Goal: Task Accomplishment & Management: Manage account settings

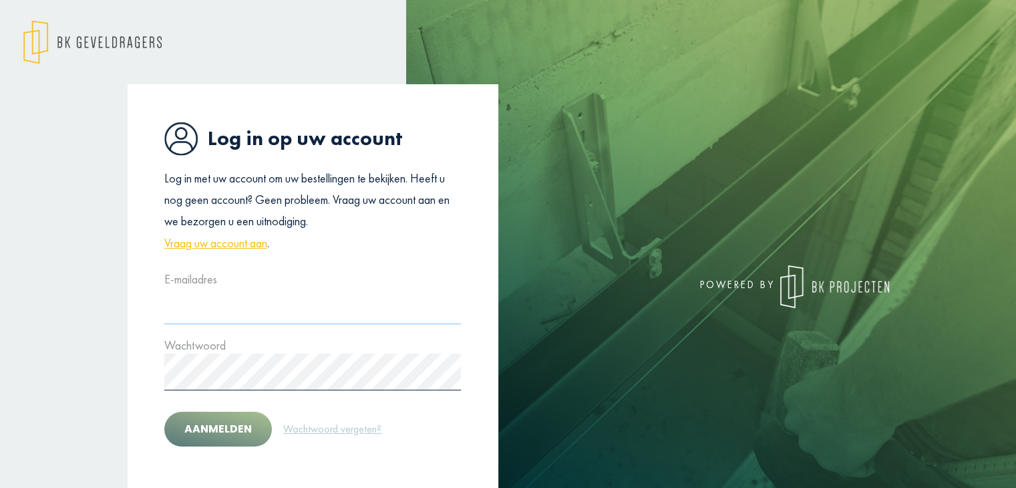
type input "**********"
click at [224, 438] on button "Aanmelden" at bounding box center [218, 428] width 108 height 35
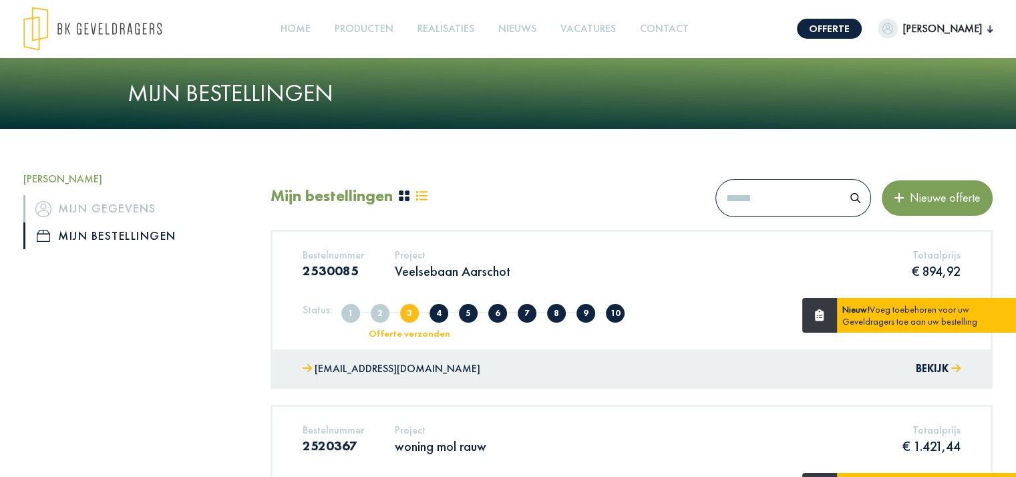
click at [470, 283] on div "Project Veelsebaan Aarschot" at bounding box center [453, 265] width 136 height 35
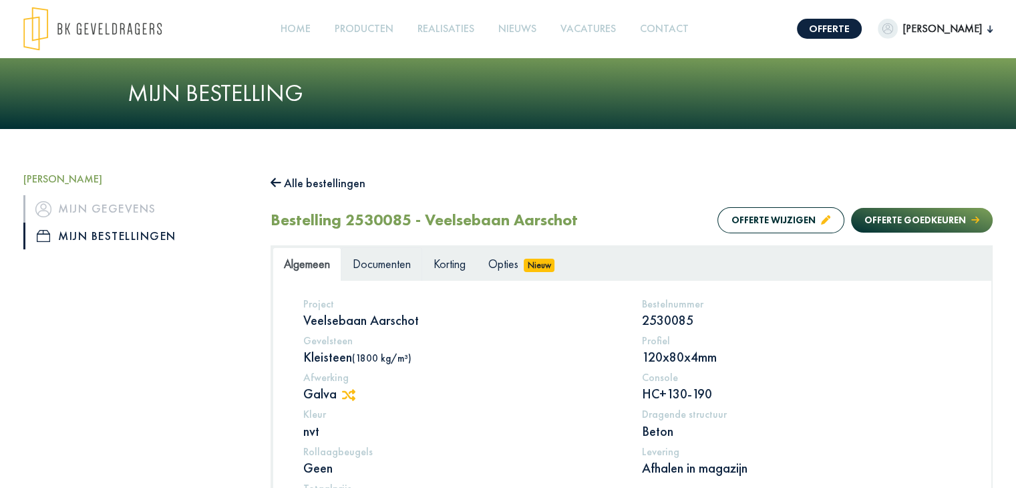
click at [400, 266] on span "Documenten" at bounding box center [382, 263] width 58 height 15
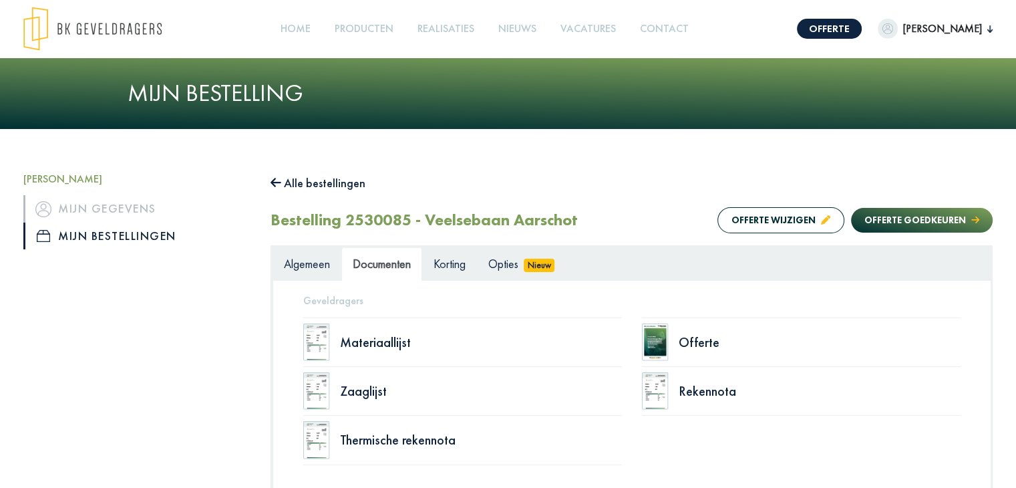
click at [647, 338] on img at bounding box center [655, 341] width 27 height 37
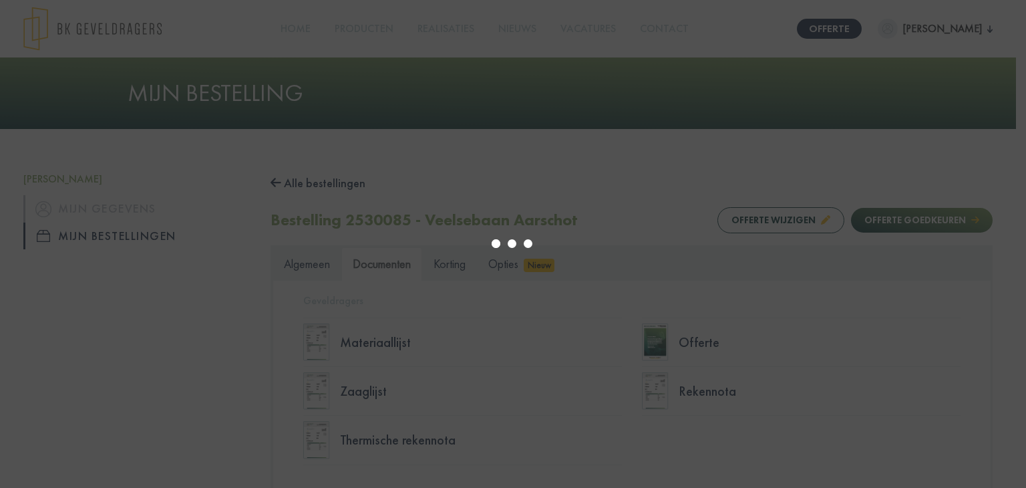
select select "******"
type input "*"
select select "****"
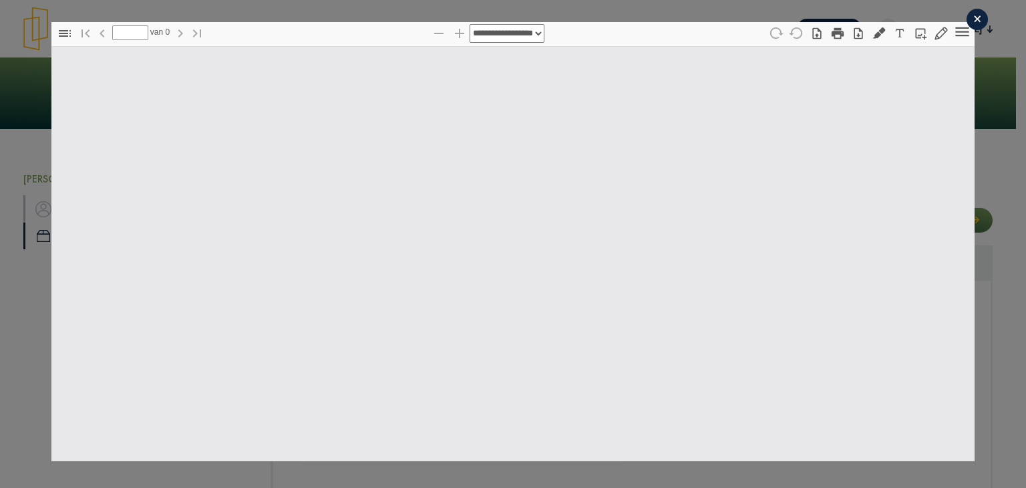
type input "*"
select select "****"
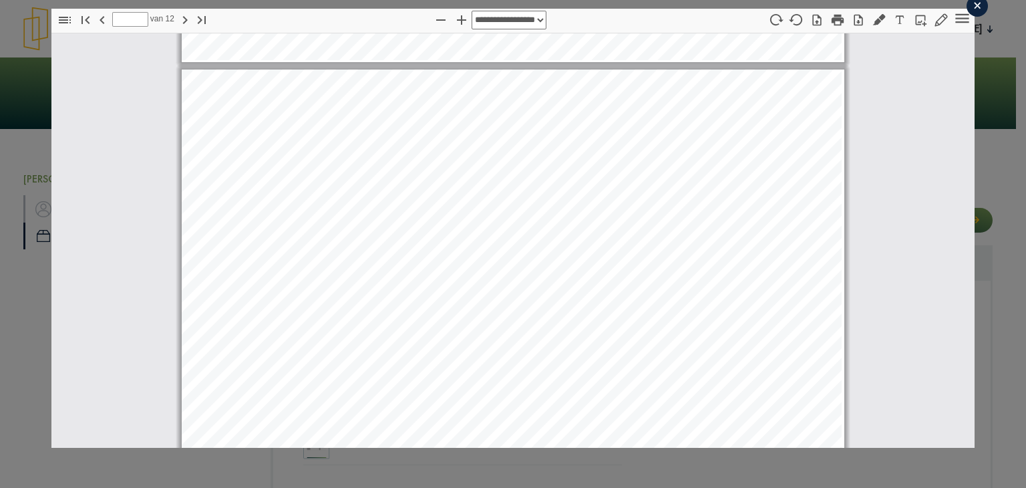
scroll to position [8488, 0]
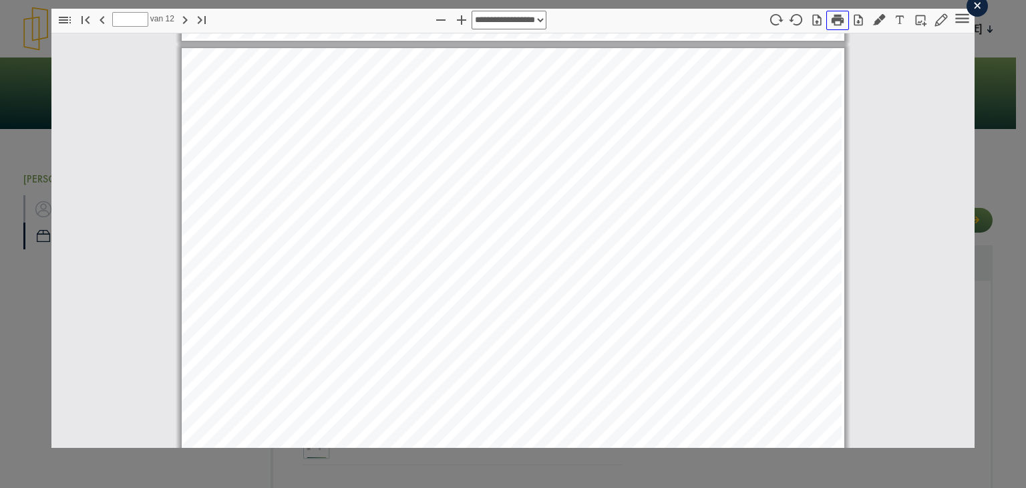
click at [830, 22] on icon "button" at bounding box center [837, 20] width 15 height 15
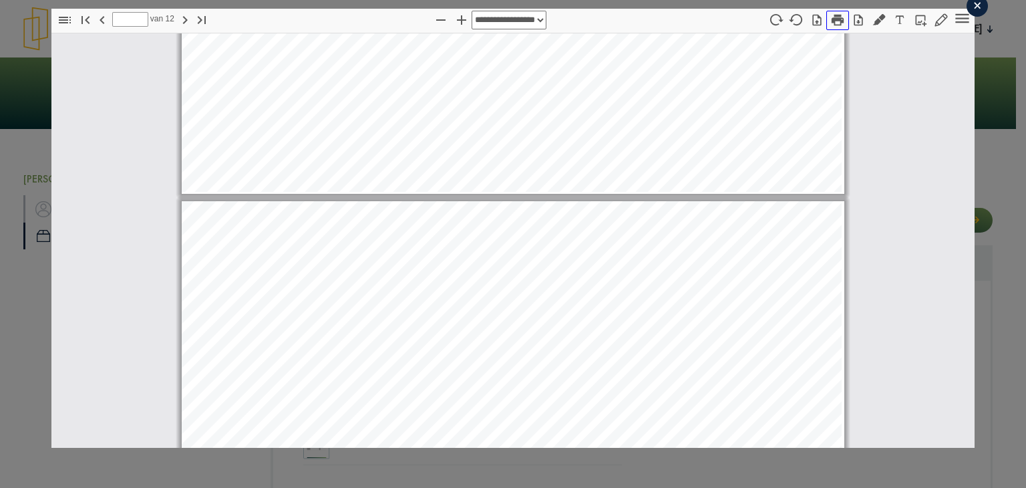
type input "*"
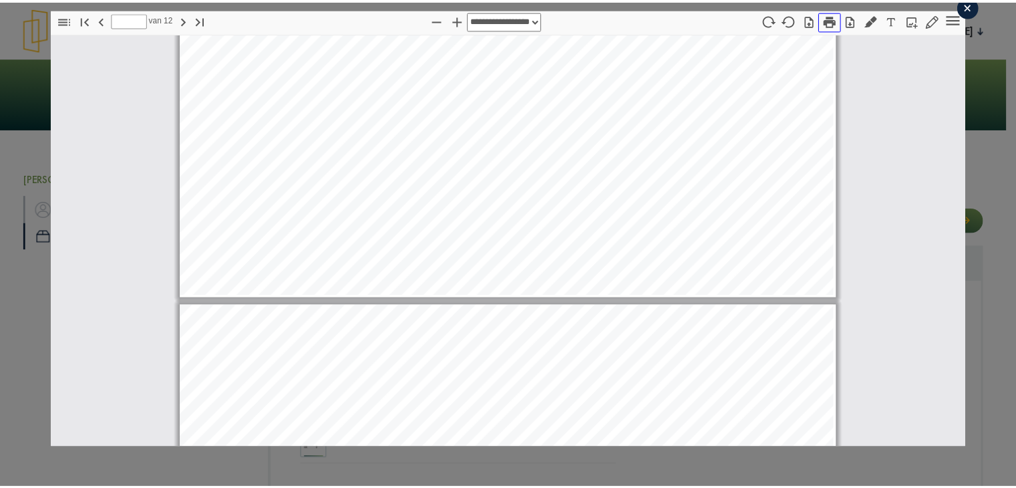
scroll to position [7286, 0]
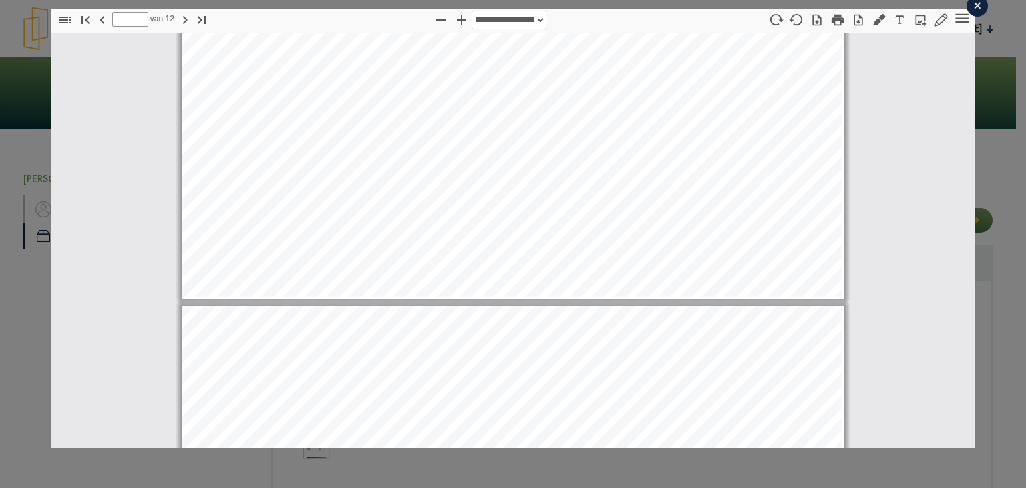
click at [970, 8] on div "×" at bounding box center [976, 5] width 21 height 21
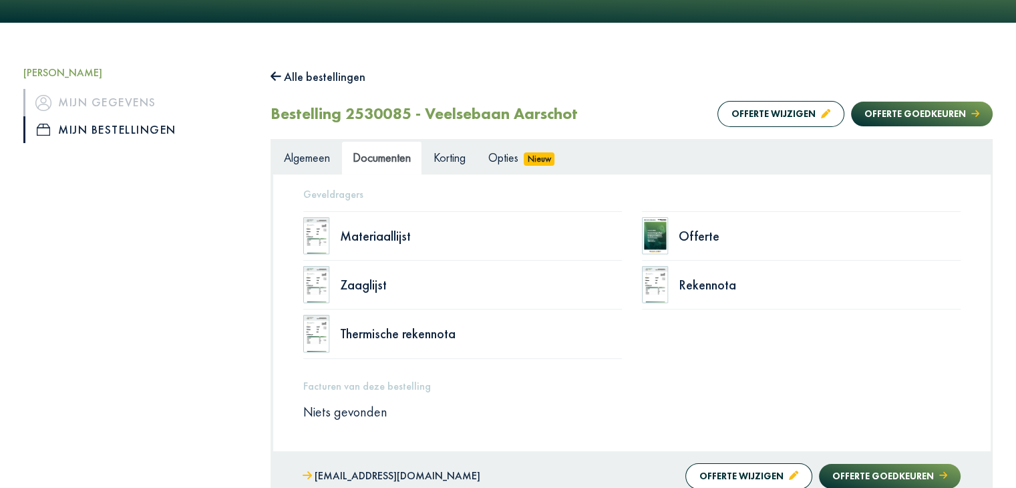
scroll to position [264, 0]
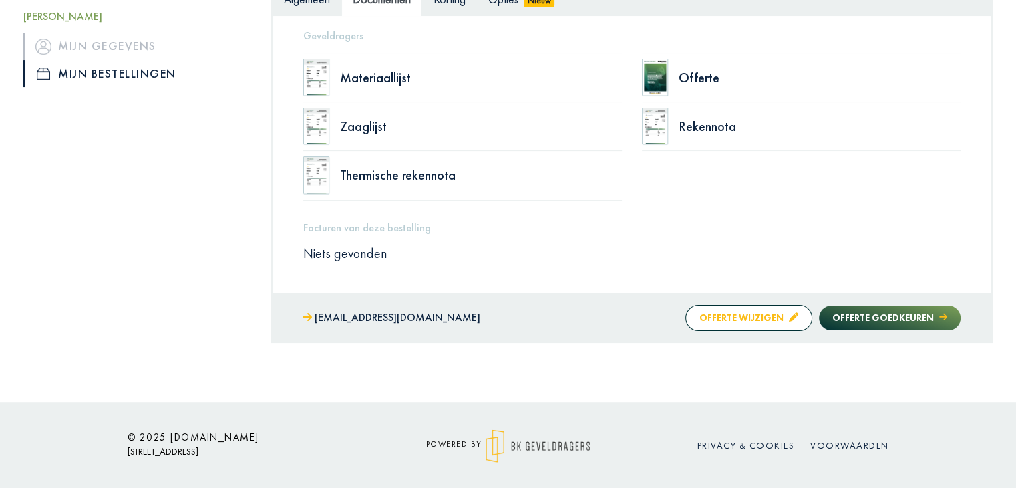
click at [714, 315] on button "Offerte wijzigen" at bounding box center [748, 318] width 127 height 26
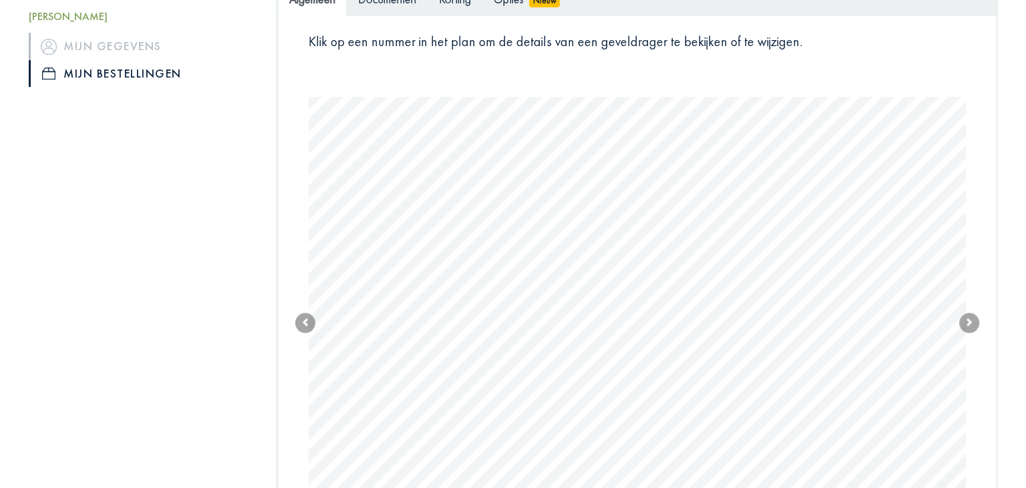
scroll to position [331, 0]
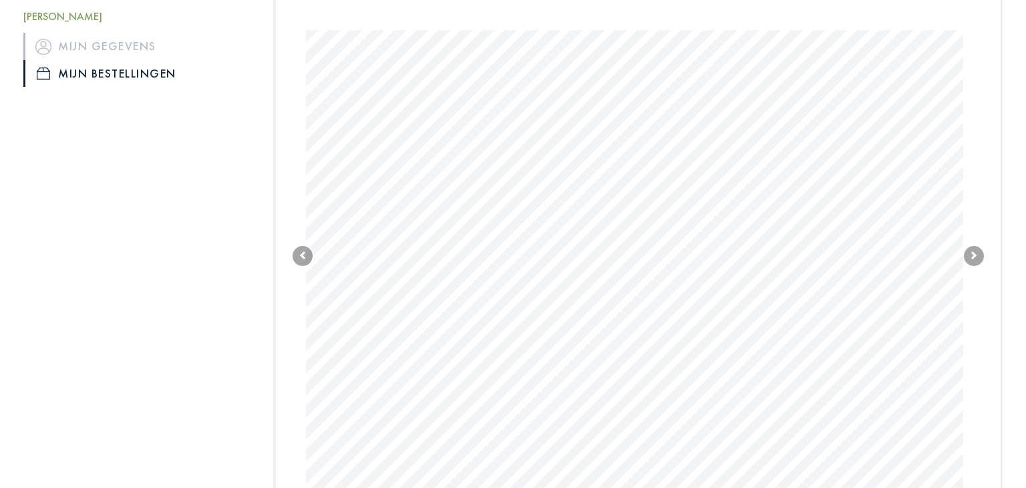
click at [486, 340] on body "Offerte [PERSON_NAME], [PERSON_NAME] gegevens Mijn bestellingen Afmelden Home P…" at bounding box center [513, 217] width 1026 height 1097
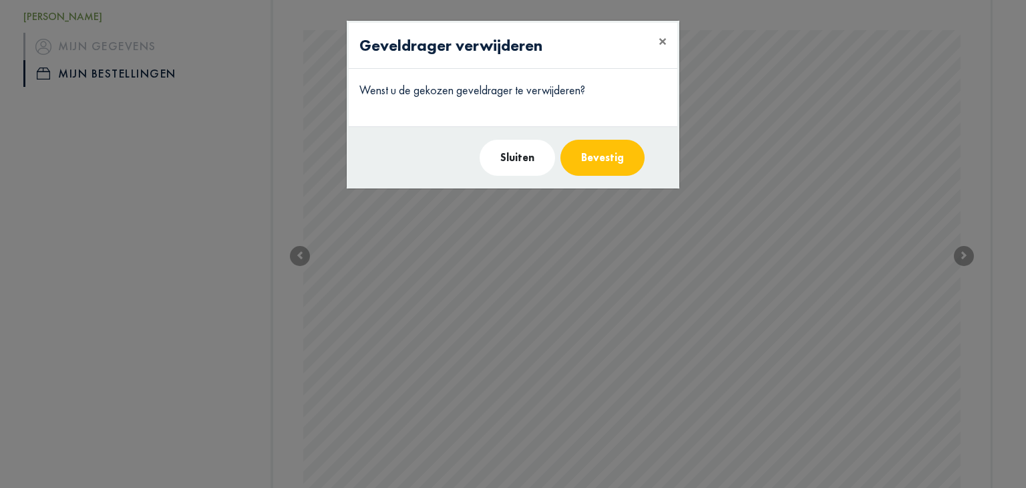
click at [608, 153] on button "Bevestig" at bounding box center [602, 158] width 84 height 36
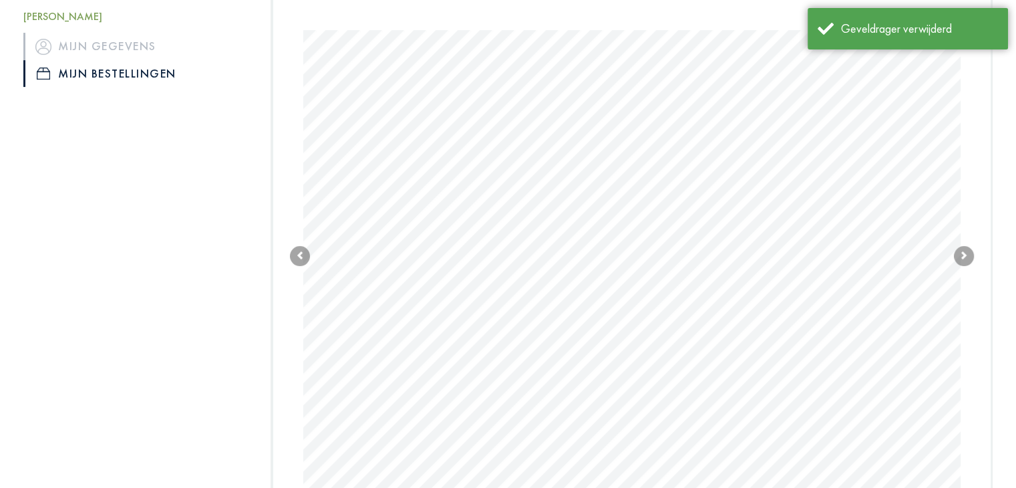
click at [664, 333] on body "Offerte [PERSON_NAME], [PERSON_NAME] gegevens Mijn bestellingen Afmelden Home P…" at bounding box center [508, 217] width 1016 height 1097
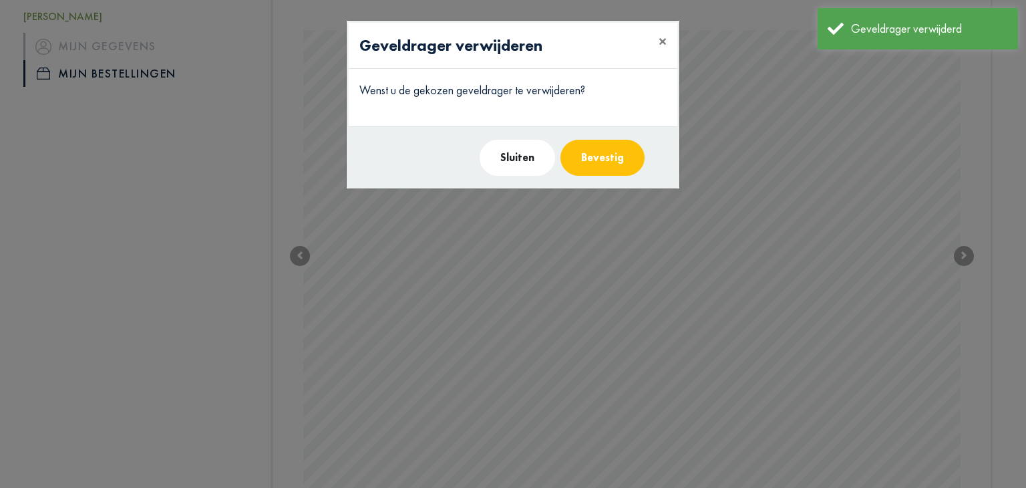
click at [616, 168] on button "Bevestig" at bounding box center [602, 158] width 84 height 36
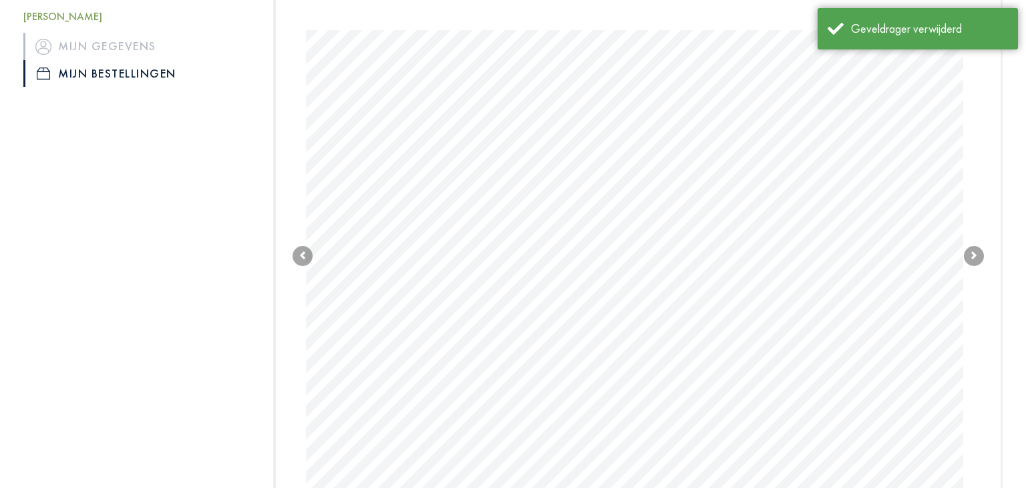
click at [793, 324] on body "Offerte [PERSON_NAME], [PERSON_NAME] gegevens Mijn bestellingen Afmelden Home P…" at bounding box center [513, 217] width 1026 height 1097
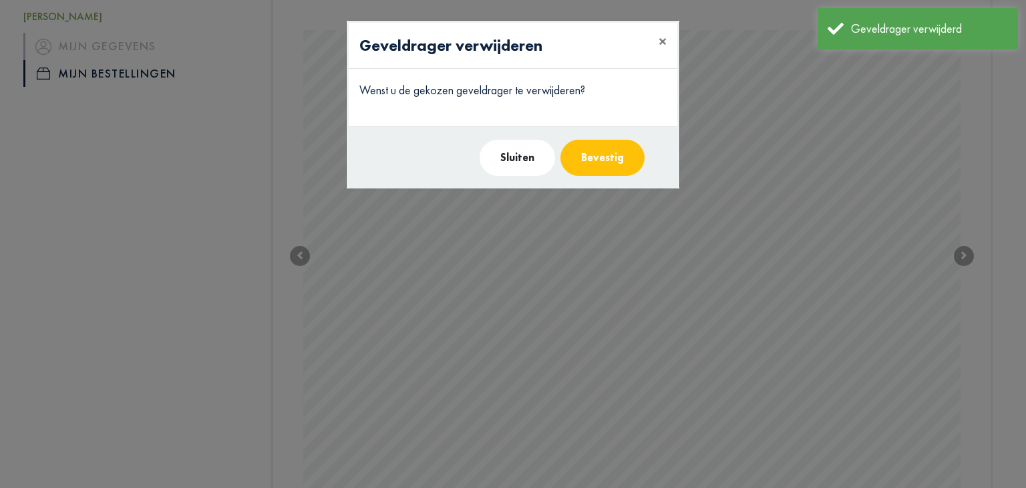
click at [617, 150] on button "Bevestig" at bounding box center [602, 158] width 84 height 36
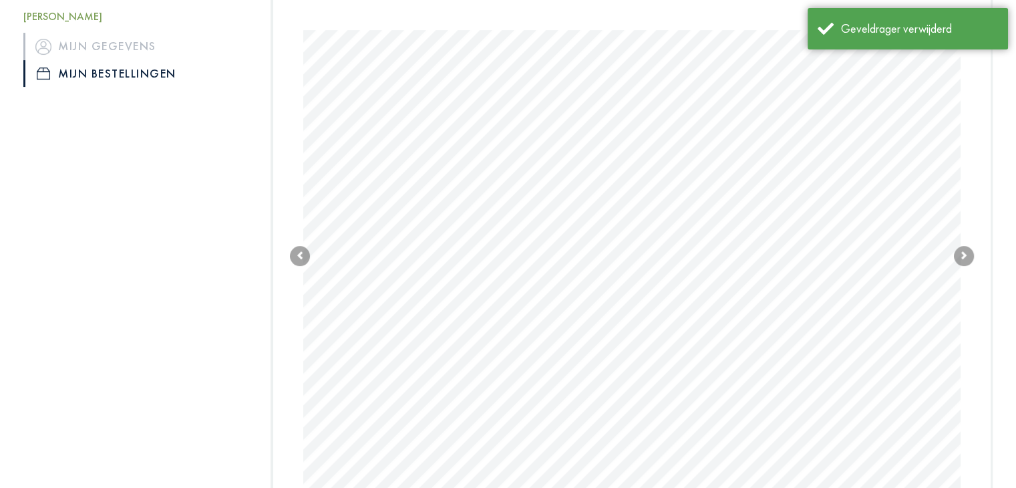
click at [792, 153] on body "Offerte [PERSON_NAME], [PERSON_NAME] gegevens Mijn bestellingen Afmelden Home P…" at bounding box center [508, 217] width 1016 height 1097
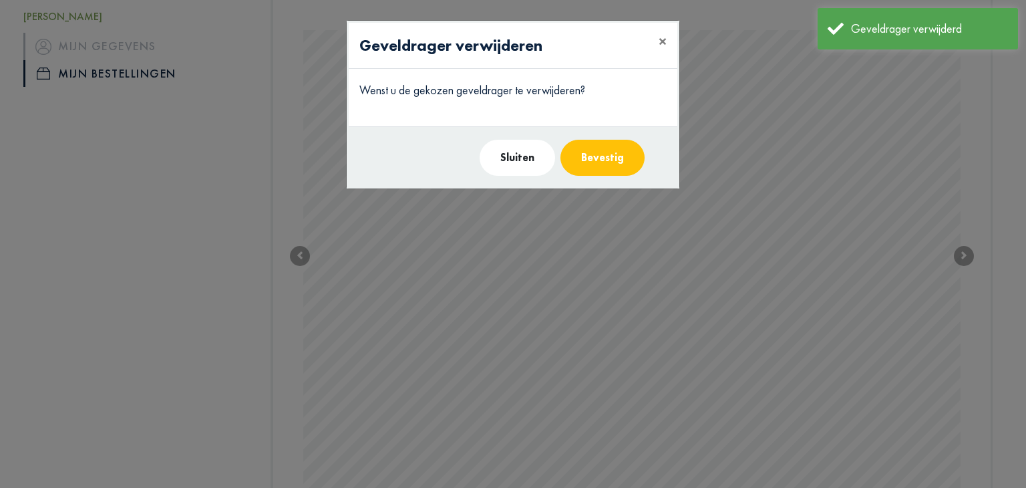
click at [609, 164] on button "Bevestig" at bounding box center [602, 158] width 84 height 36
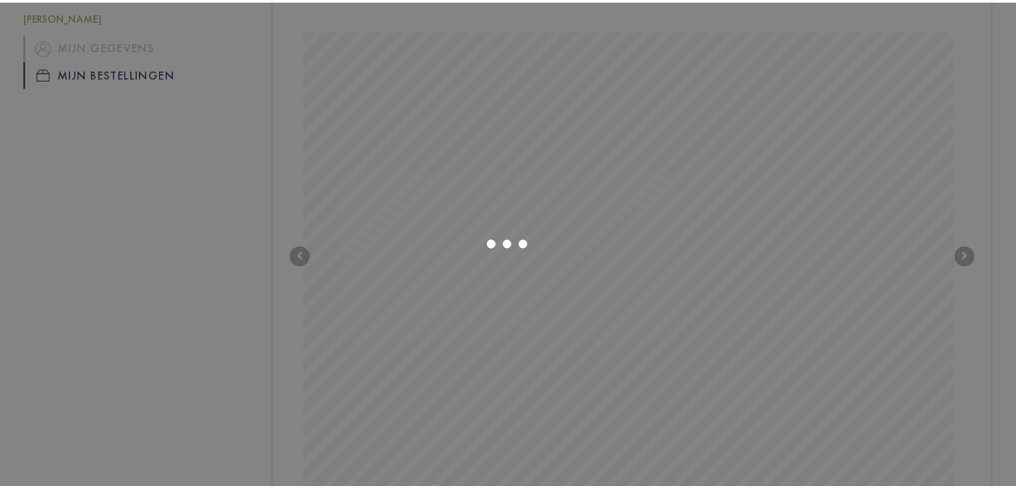
scroll to position [339, 0]
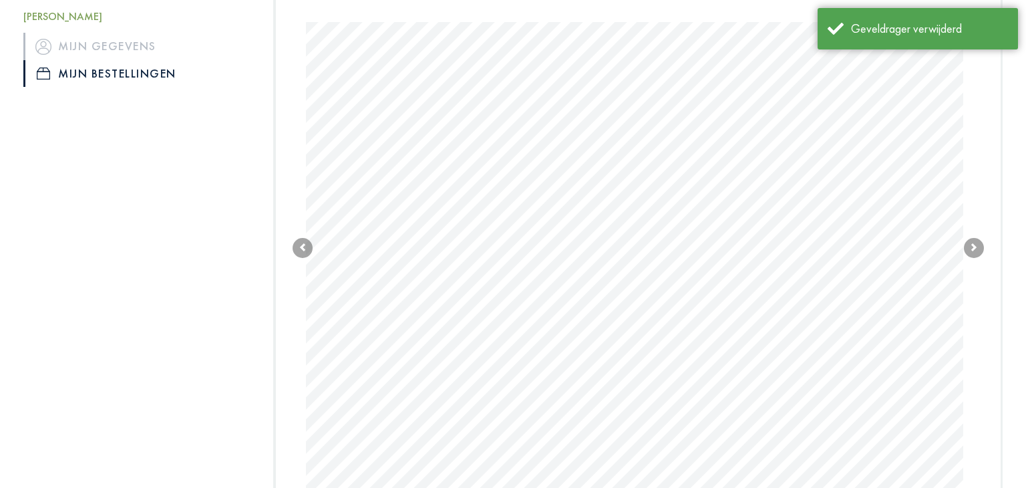
click at [666, 125] on body "Offerte [PERSON_NAME], [PERSON_NAME] gegevens Mijn bestellingen Afmelden Home P…" at bounding box center [513, 209] width 1026 height 1097
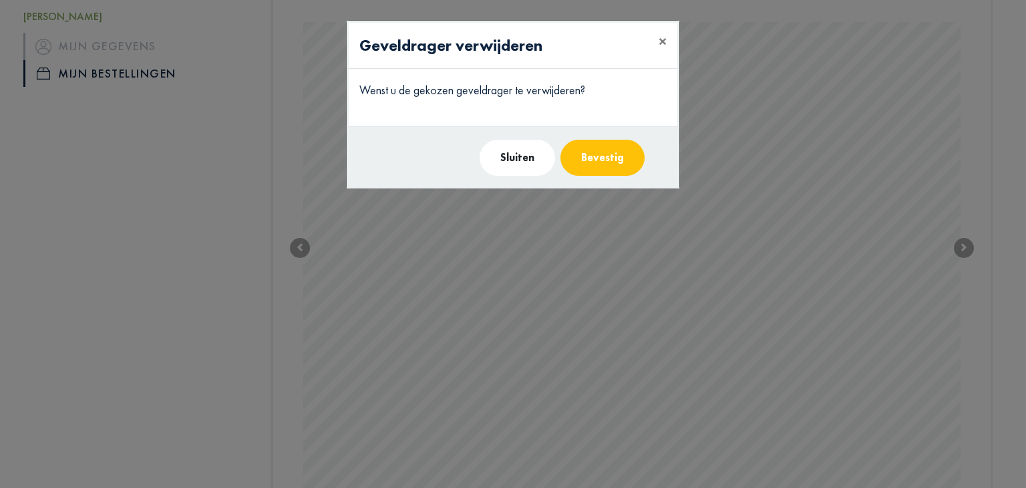
click at [589, 156] on button "Bevestig" at bounding box center [602, 158] width 84 height 36
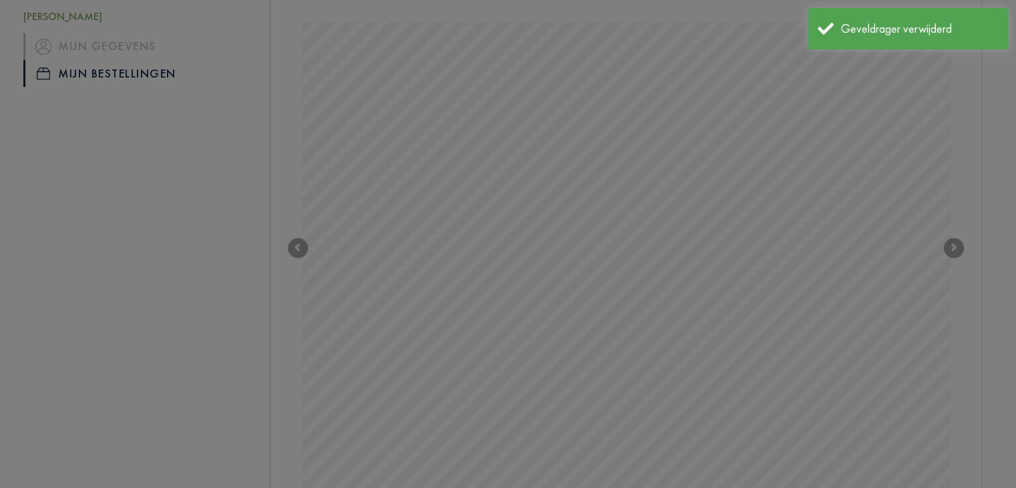
click at [486, 145] on body "Offerte [PERSON_NAME], [PERSON_NAME] gegevens Mijn bestellingen Afmelden Home P…" at bounding box center [508, 209] width 1016 height 1097
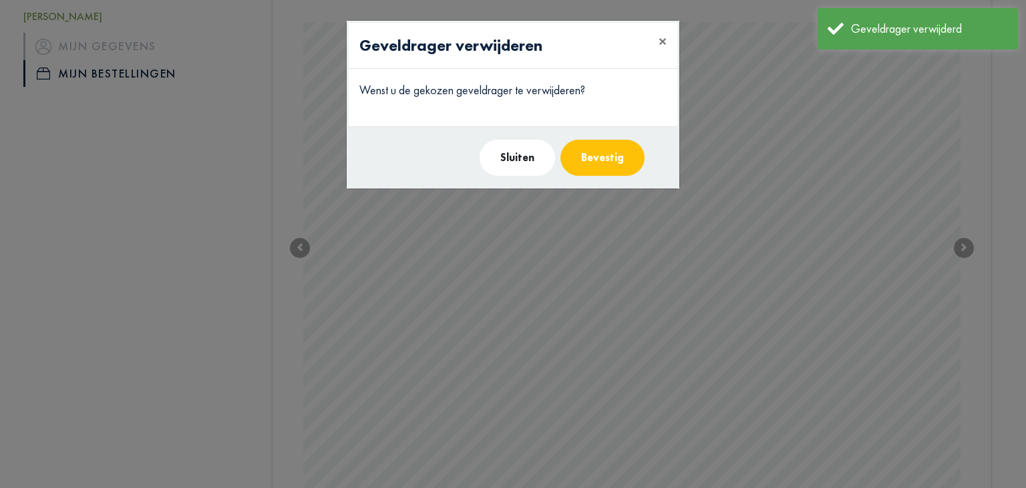
click at [586, 150] on button "Bevestig" at bounding box center [602, 158] width 84 height 36
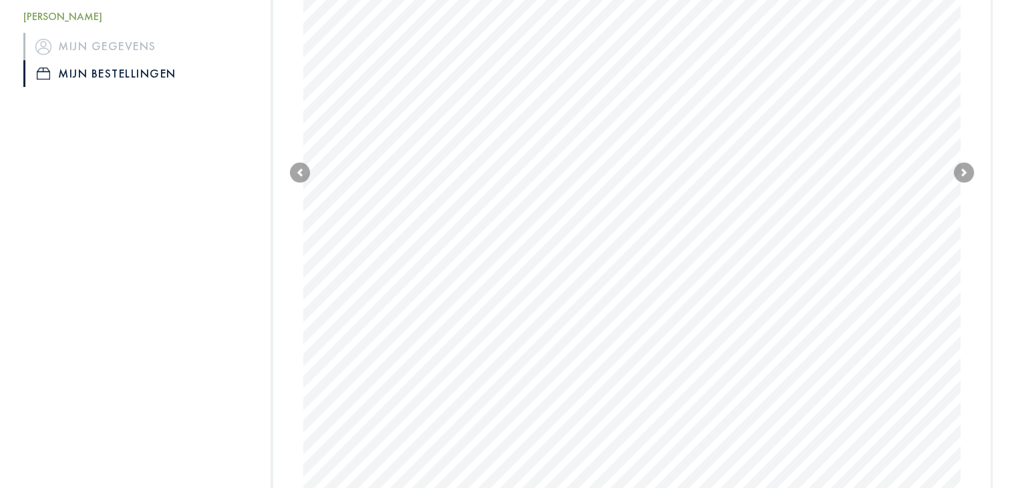
scroll to position [502, 0]
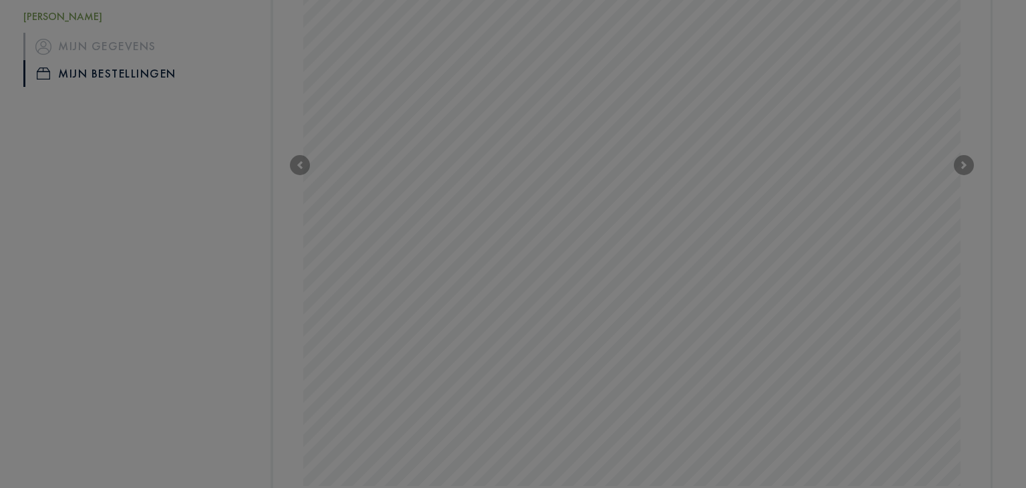
click at [514, 171] on body "Offerte [PERSON_NAME], [PERSON_NAME] gegevens Mijn bestellingen Afmelden Home P…" at bounding box center [513, 126] width 1026 height 1257
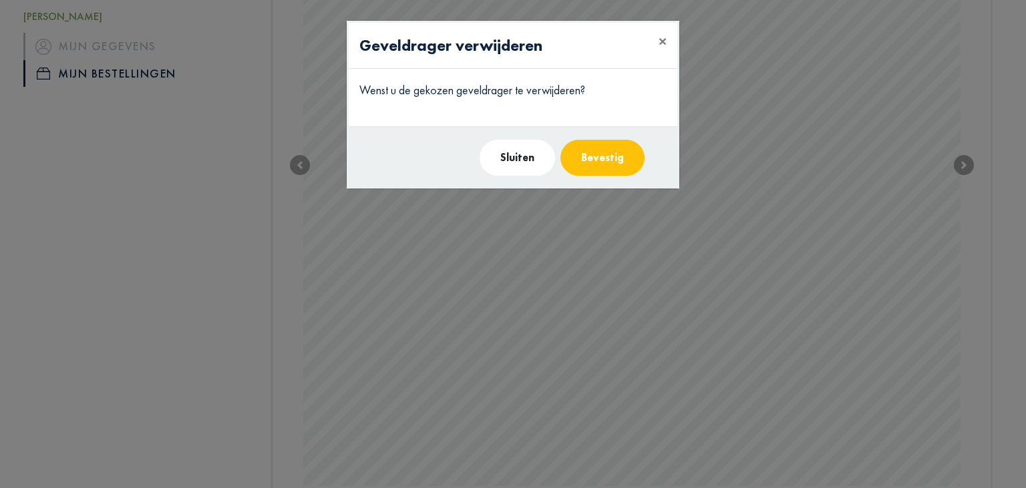
click at [603, 150] on button "Bevestig" at bounding box center [602, 158] width 84 height 36
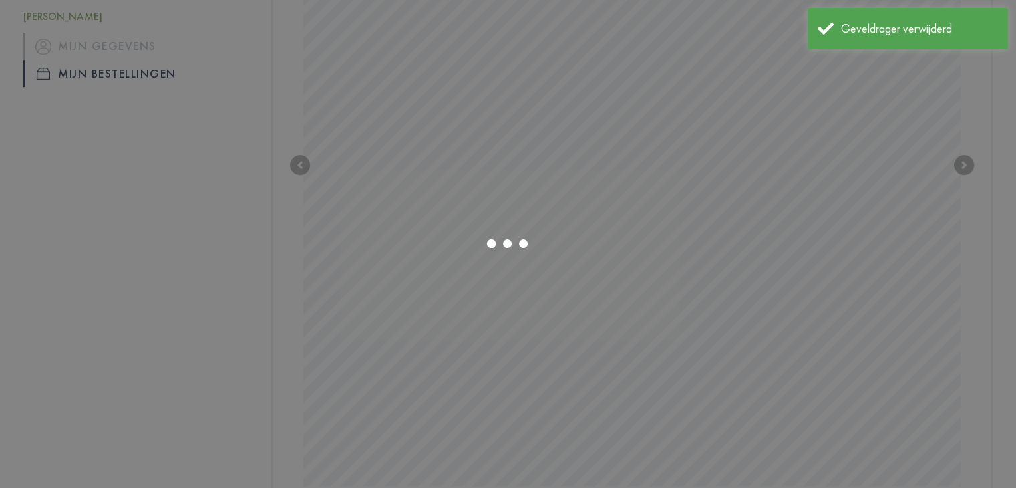
scroll to position [128, 0]
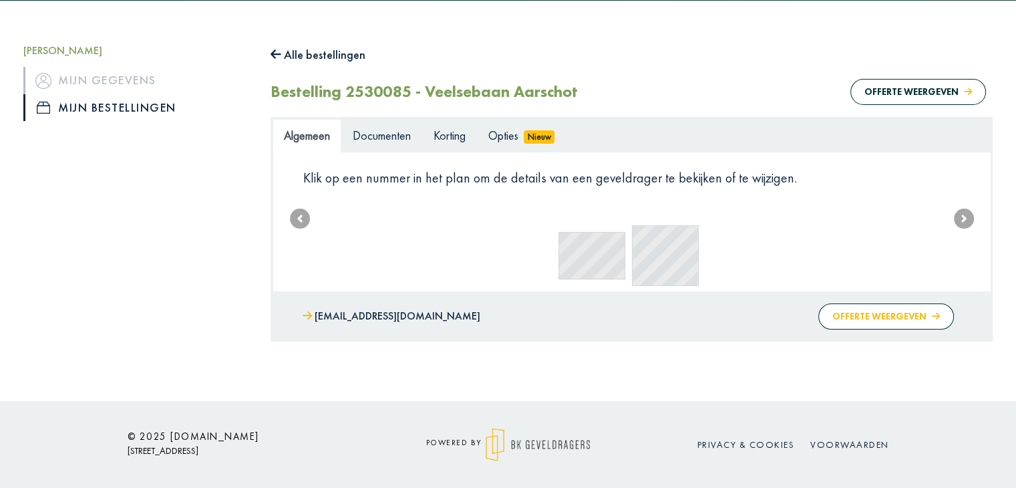
click at [843, 315] on button "Offerte weergeven" at bounding box center [886, 316] width 136 height 26
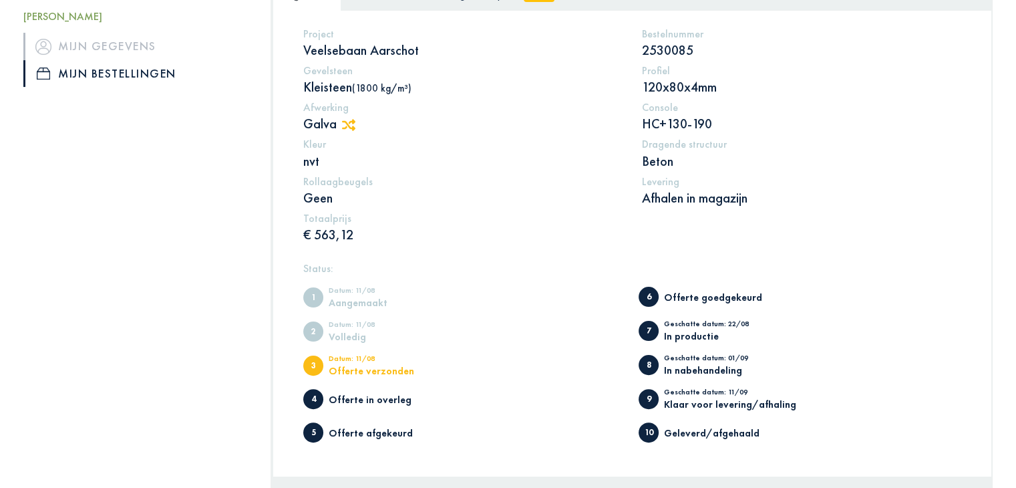
scroll to position [454, 0]
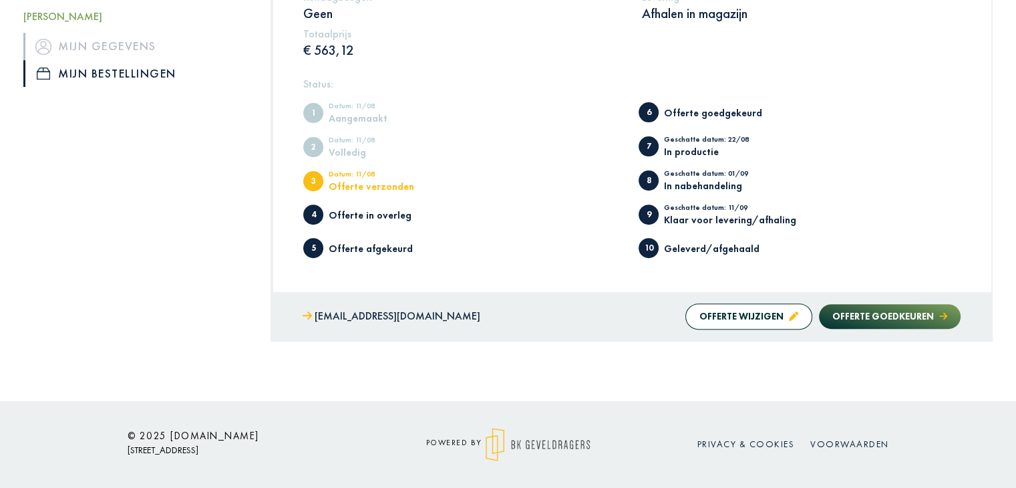
click at [727, 315] on button "Offerte wijzigen" at bounding box center [748, 316] width 127 height 26
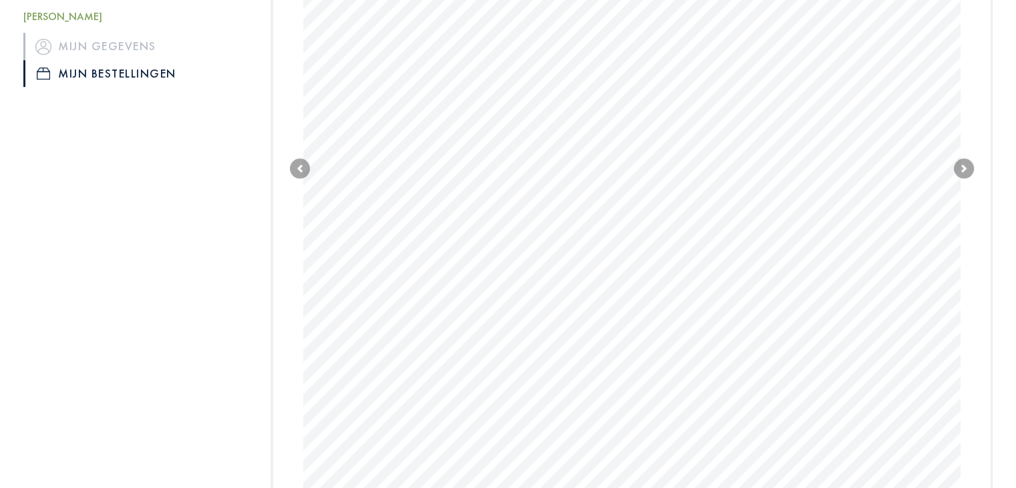
scroll to position [475, 0]
click at [728, 188] on body "Offerte [PERSON_NAME], [PERSON_NAME] gegevens Mijn bestellingen Afmelden Home P…" at bounding box center [508, 153] width 1016 height 1257
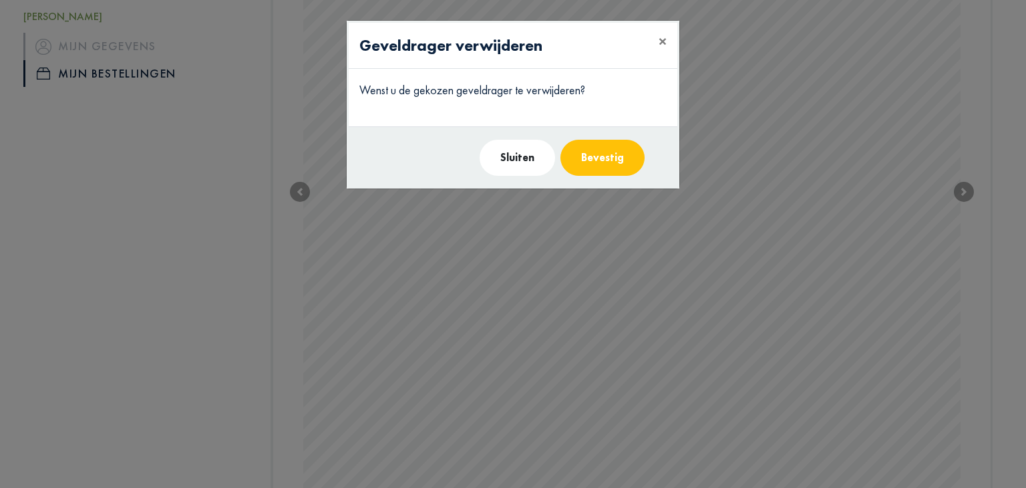
click at [580, 157] on button "Bevestig" at bounding box center [602, 158] width 84 height 36
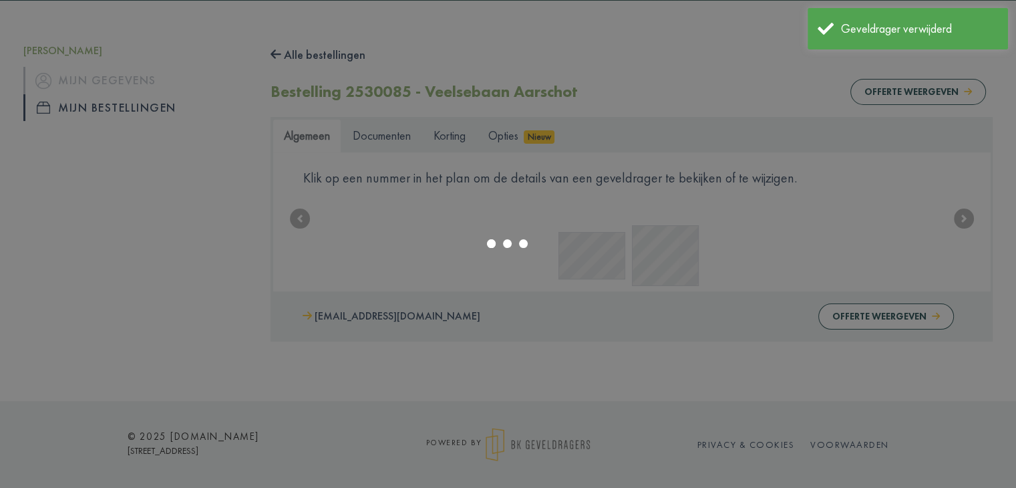
scroll to position [128, 0]
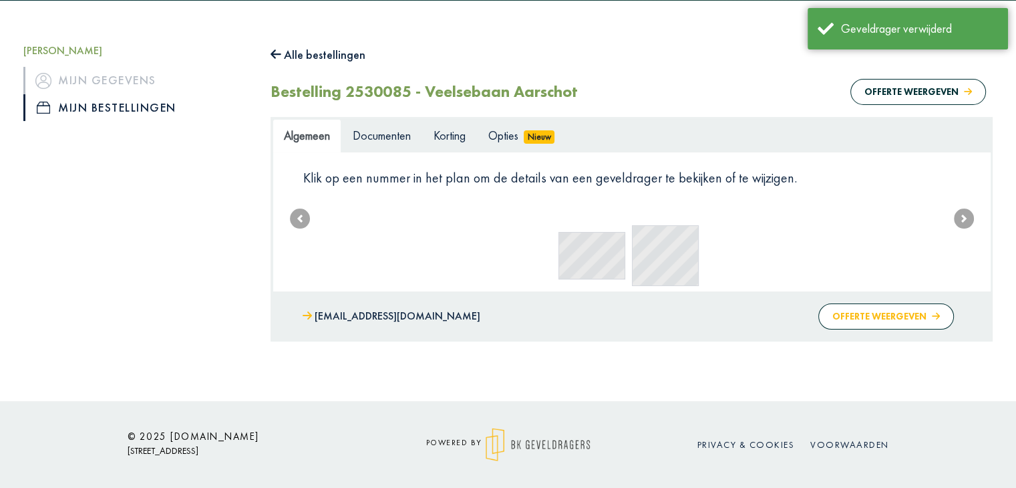
click at [849, 311] on button "Offerte weergeven" at bounding box center [886, 316] width 136 height 26
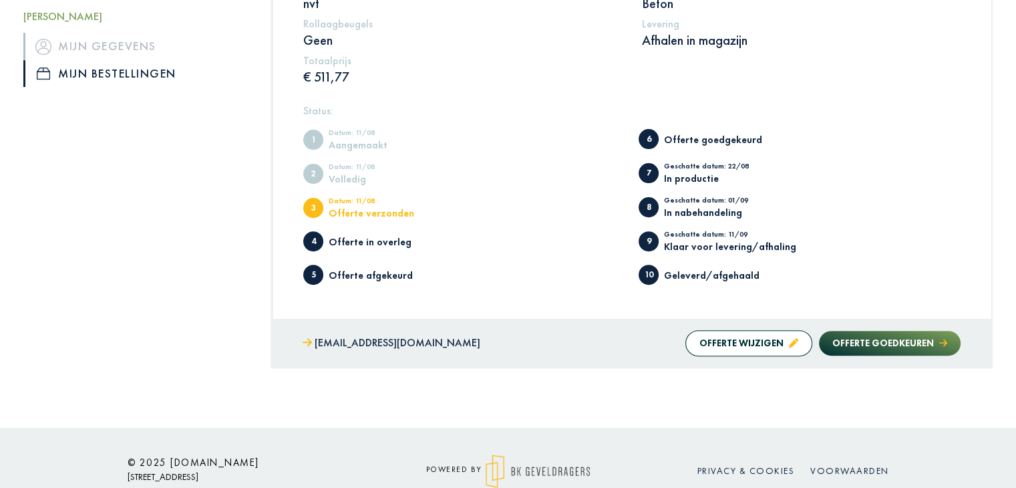
scroll to position [454, 0]
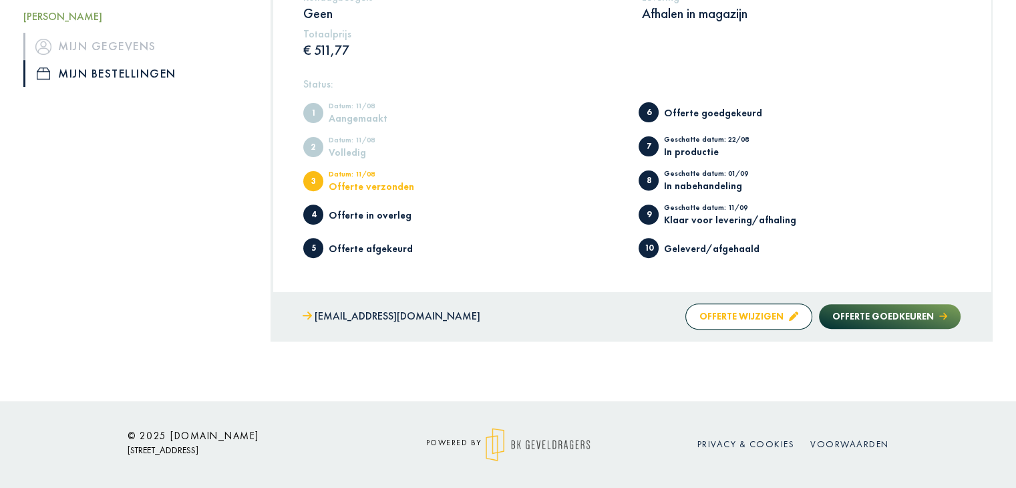
click at [753, 309] on button "Offerte wijzigen" at bounding box center [748, 316] width 127 height 26
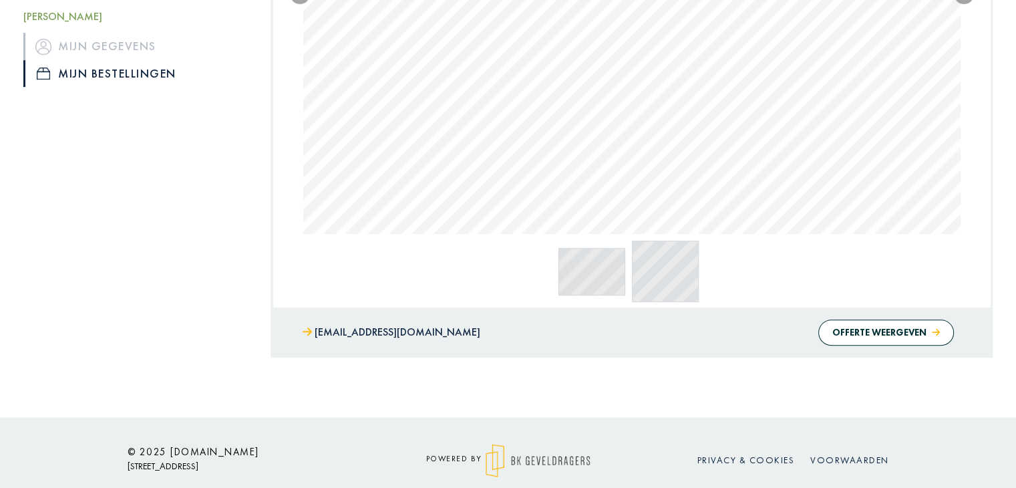
scroll to position [609, 0]
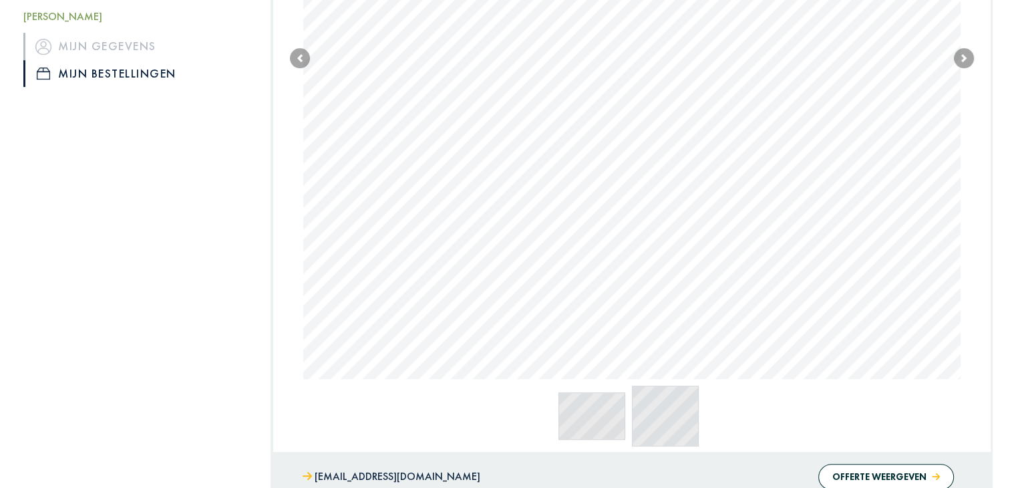
click at [821, 50] on body "Offerte [PERSON_NAME], [PERSON_NAME] gegevens Mijn bestellingen Afmelden Home P…" at bounding box center [508, 19] width 1016 height 1257
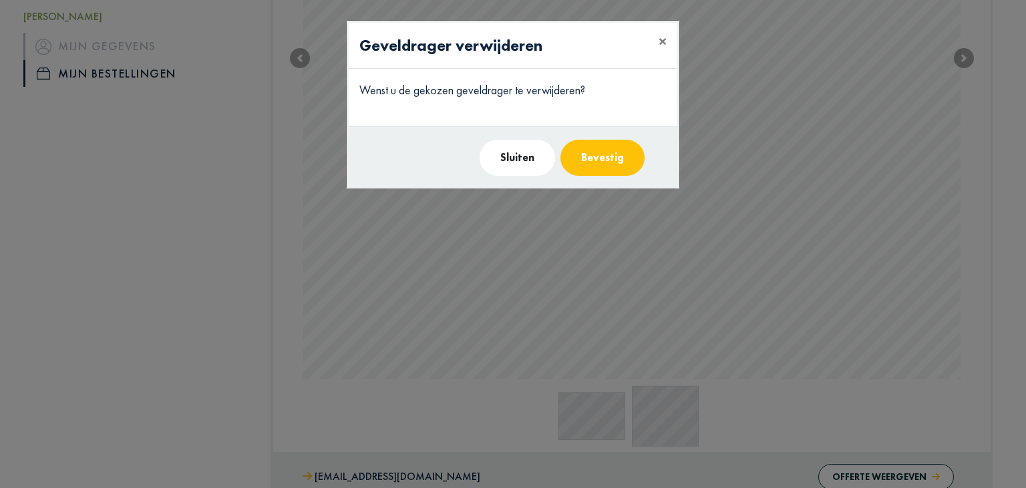
click at [609, 150] on button "Bevestig" at bounding box center [602, 158] width 84 height 36
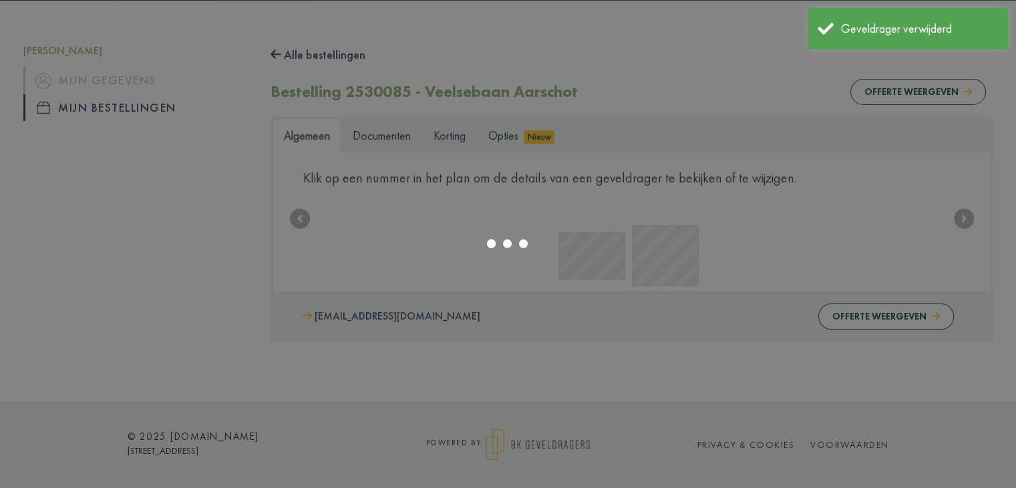
scroll to position [128, 0]
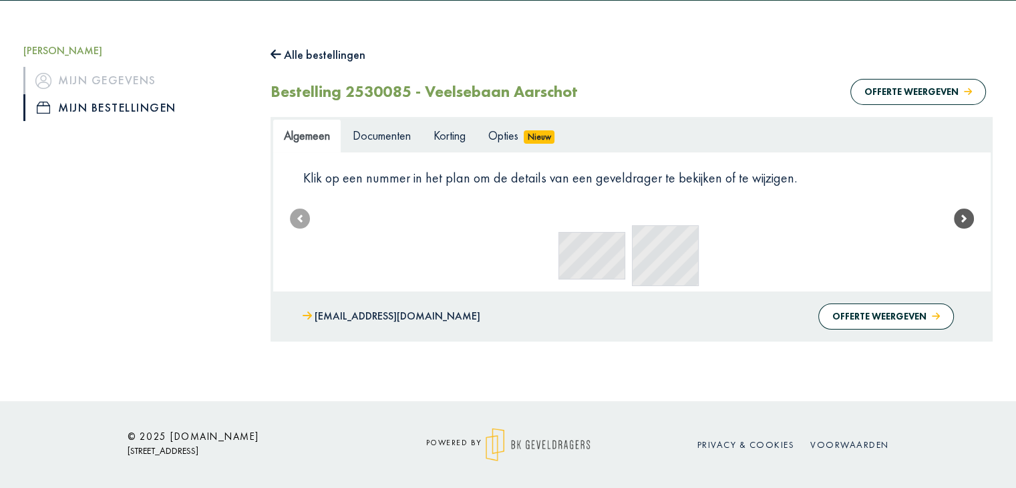
click at [967, 210] on span at bounding box center [964, 218] width 20 height 20
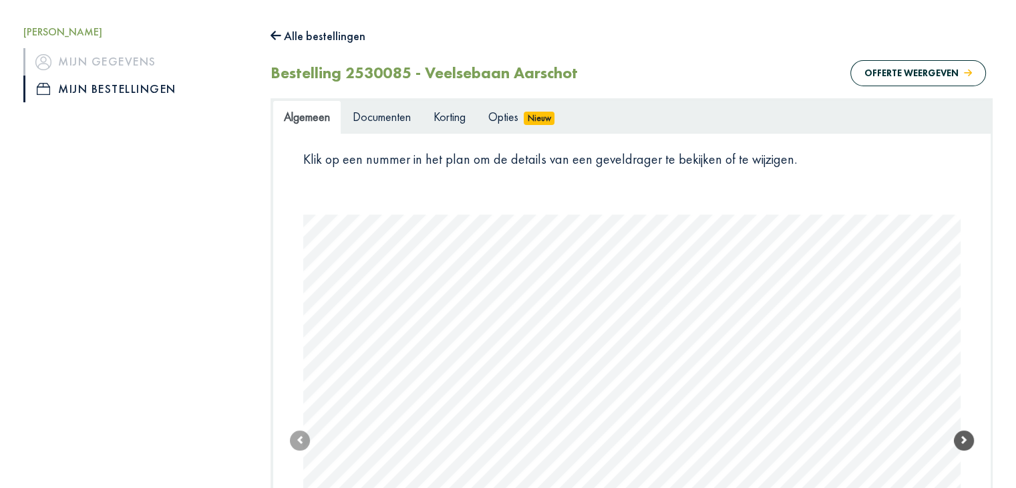
scroll to position [467, 0]
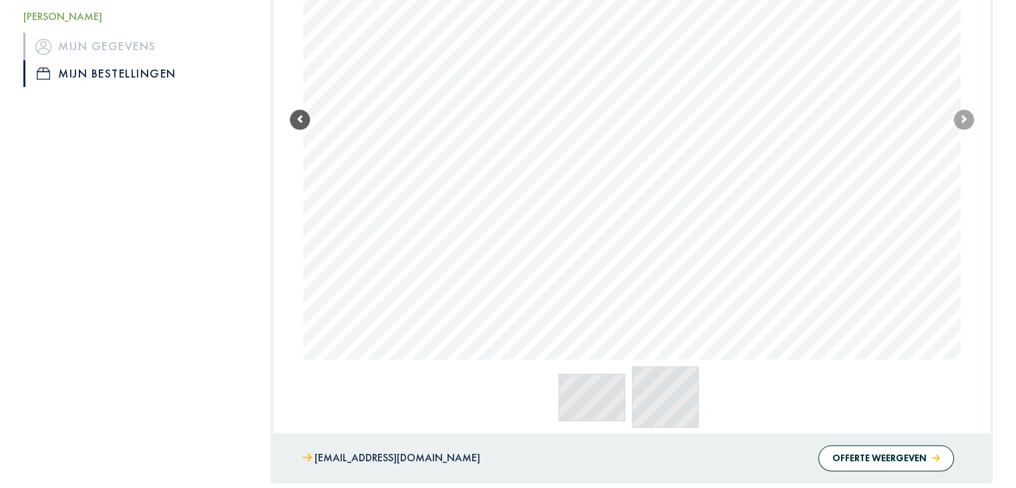
click at [301, 121] on span at bounding box center [300, 120] width 20 height 20
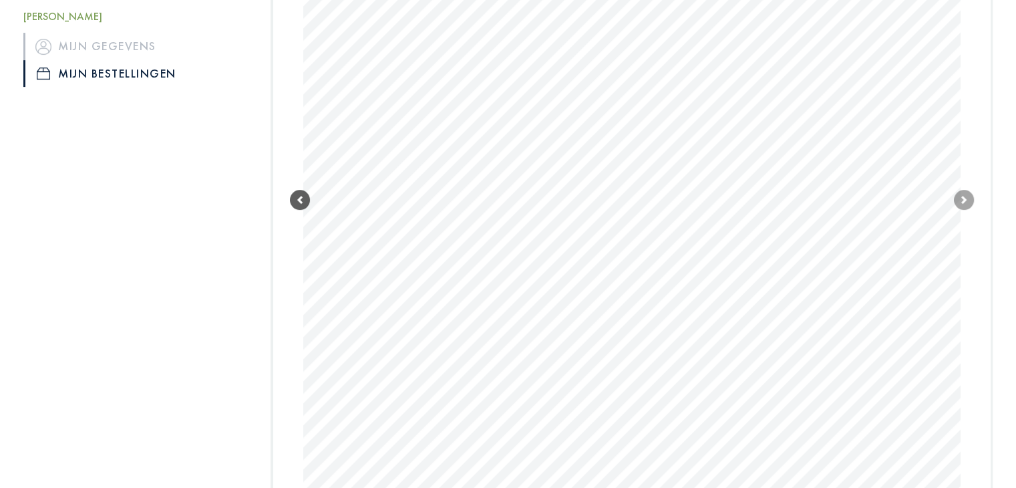
click at [293, 198] on span at bounding box center [300, 200] width 20 height 20
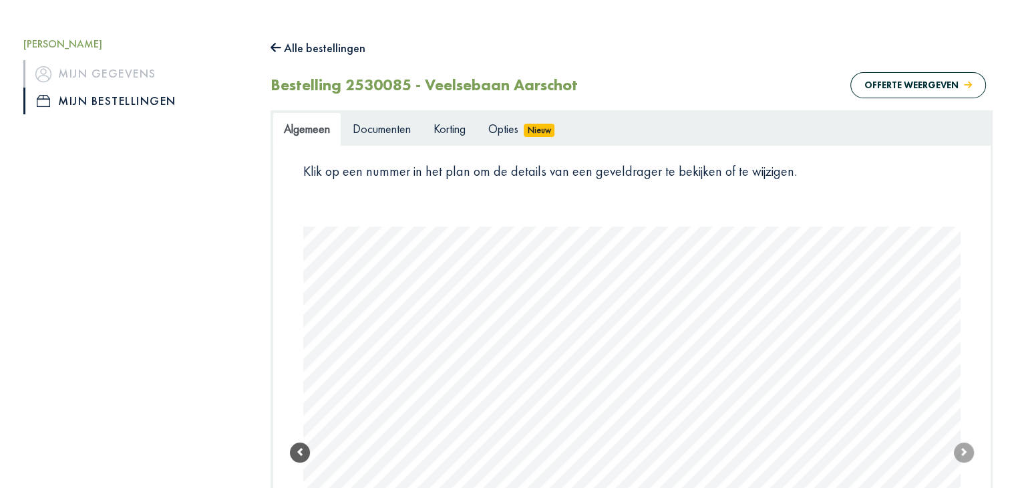
scroll to position [534, 0]
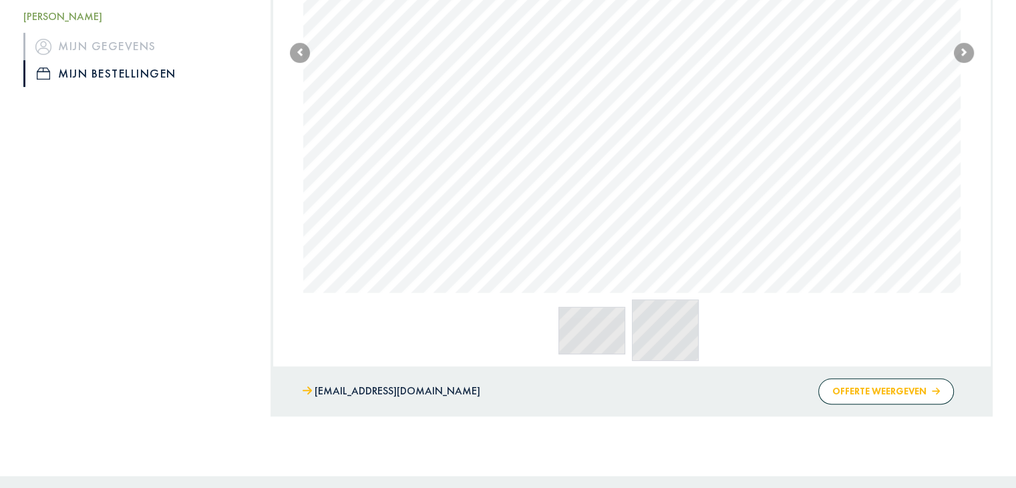
click at [831, 381] on button "Offerte weergeven" at bounding box center [886, 391] width 136 height 26
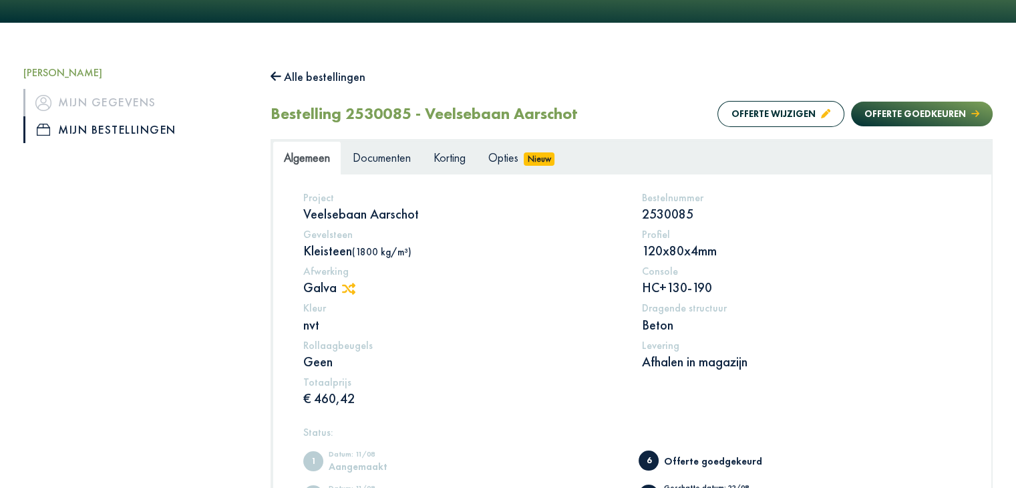
scroll to position [134, 0]
